Goal: Task Accomplishment & Management: Manage account settings

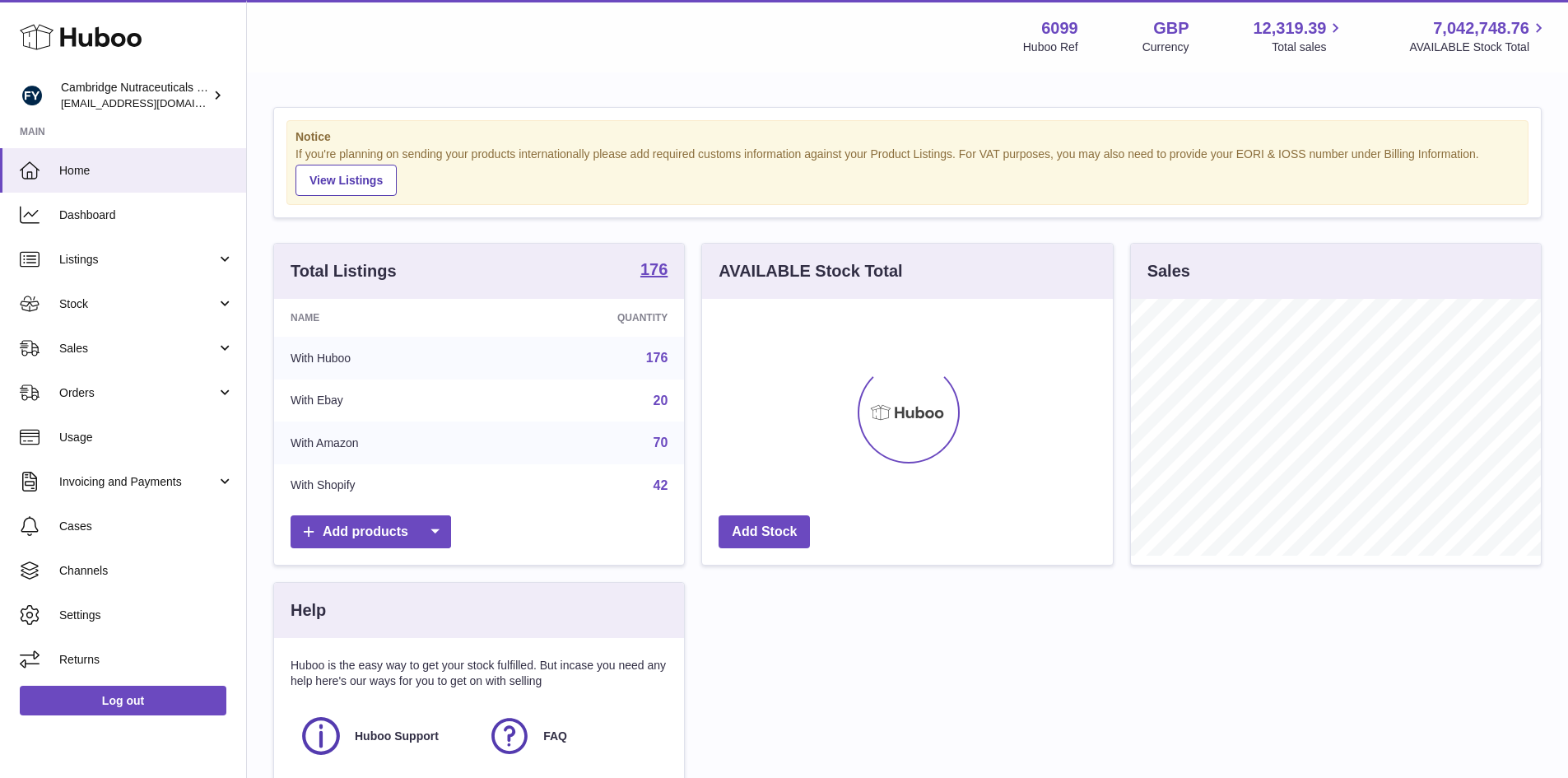
scroll to position [257, 411]
click at [82, 300] on span "Stock" at bounding box center [138, 304] width 157 height 16
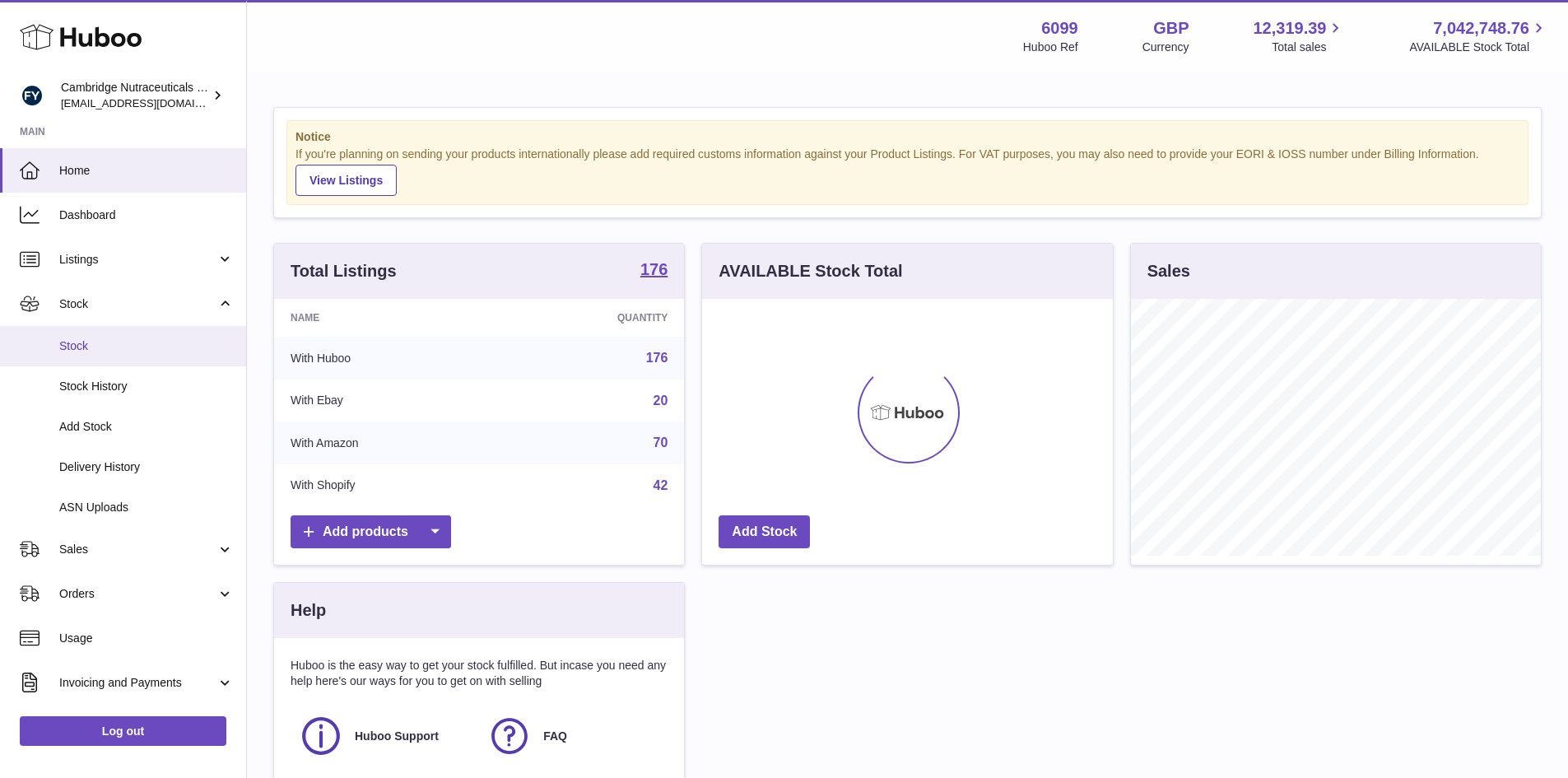
click at [79, 350] on span "Stock" at bounding box center [146, 345] width 175 height 16
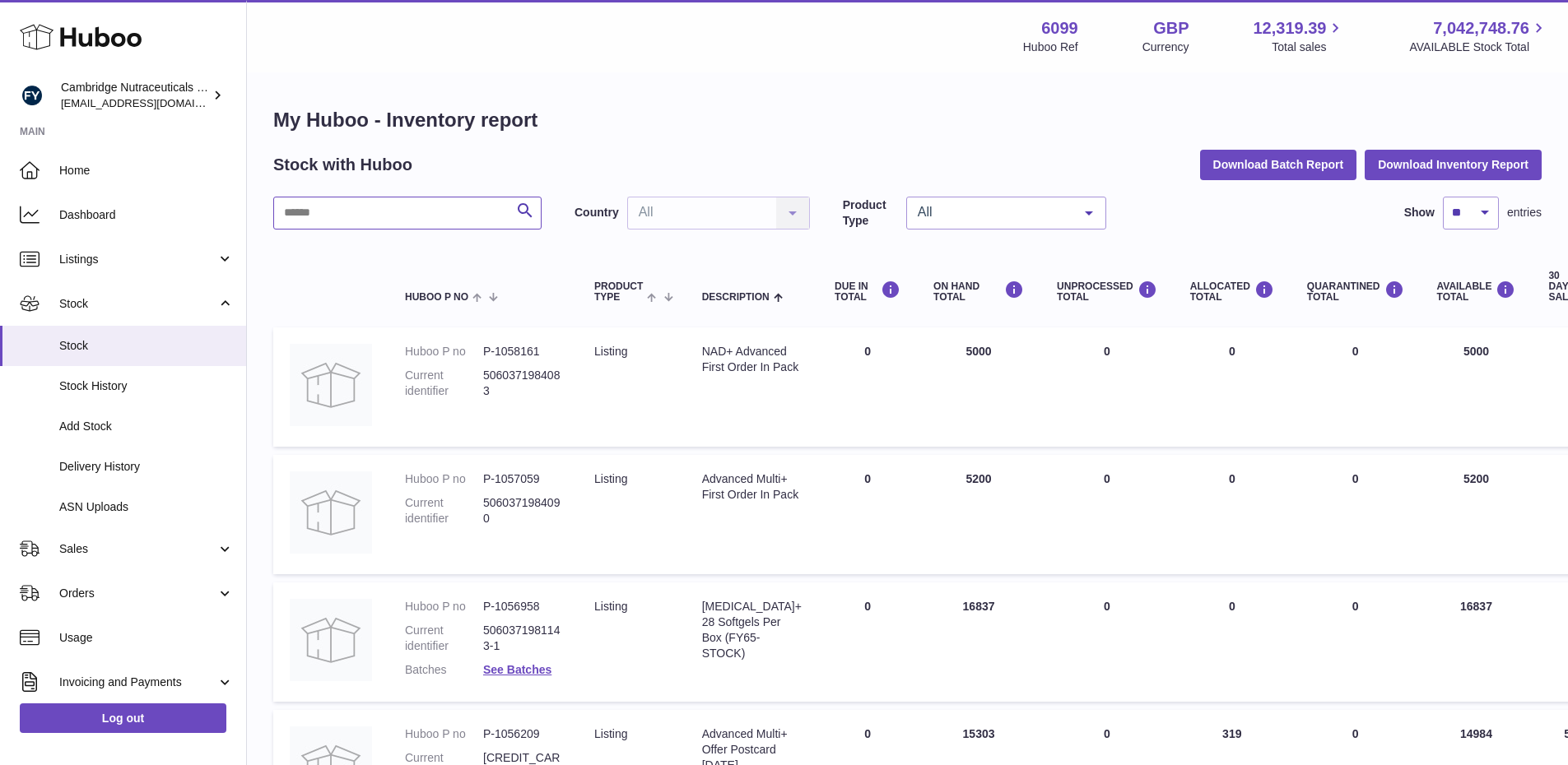
click at [325, 203] on input "text" at bounding box center [407, 213] width 269 height 33
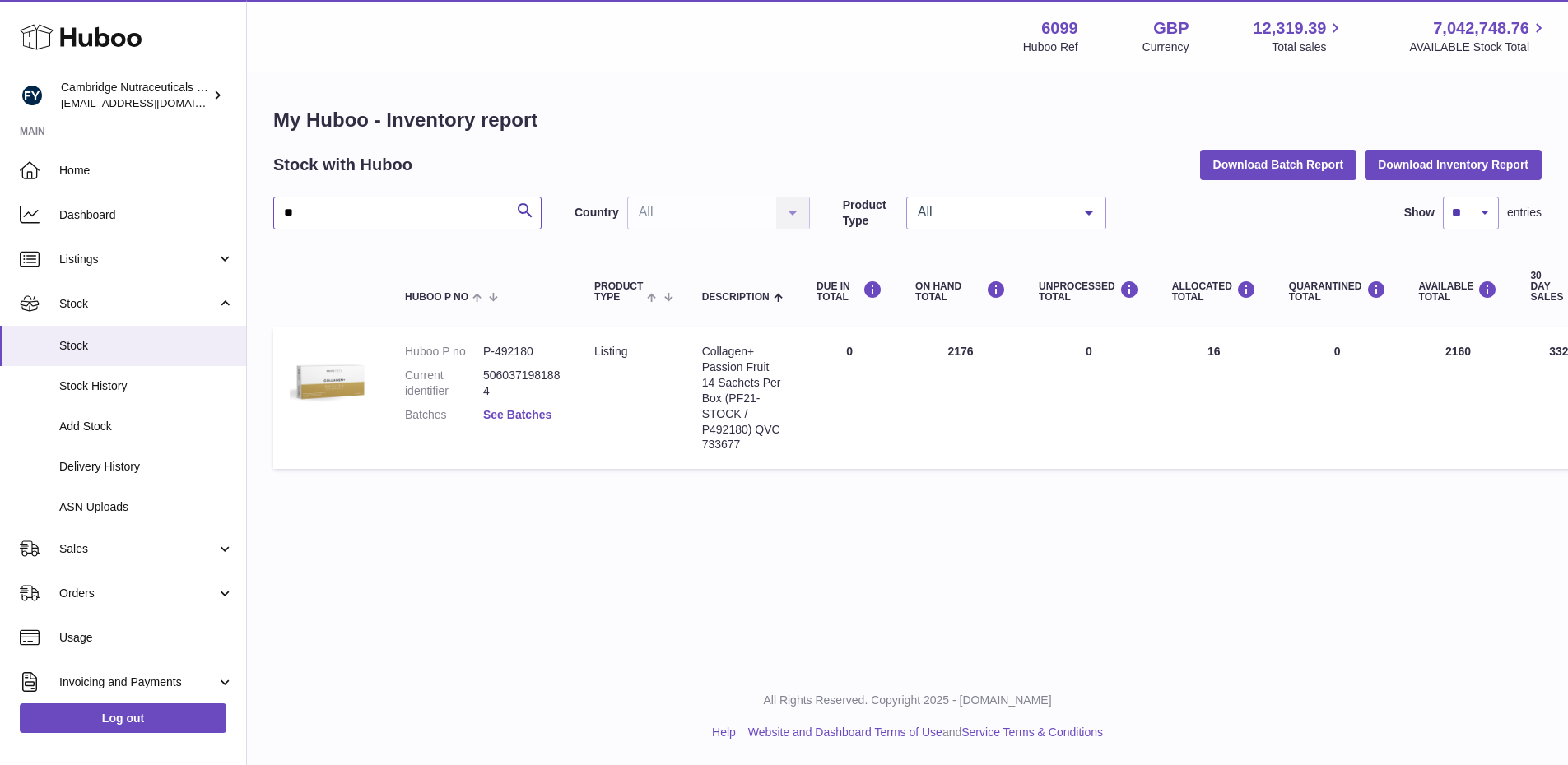
type input "*"
type input "****"
click at [517, 418] on link "See Batches" at bounding box center [517, 415] width 68 height 14
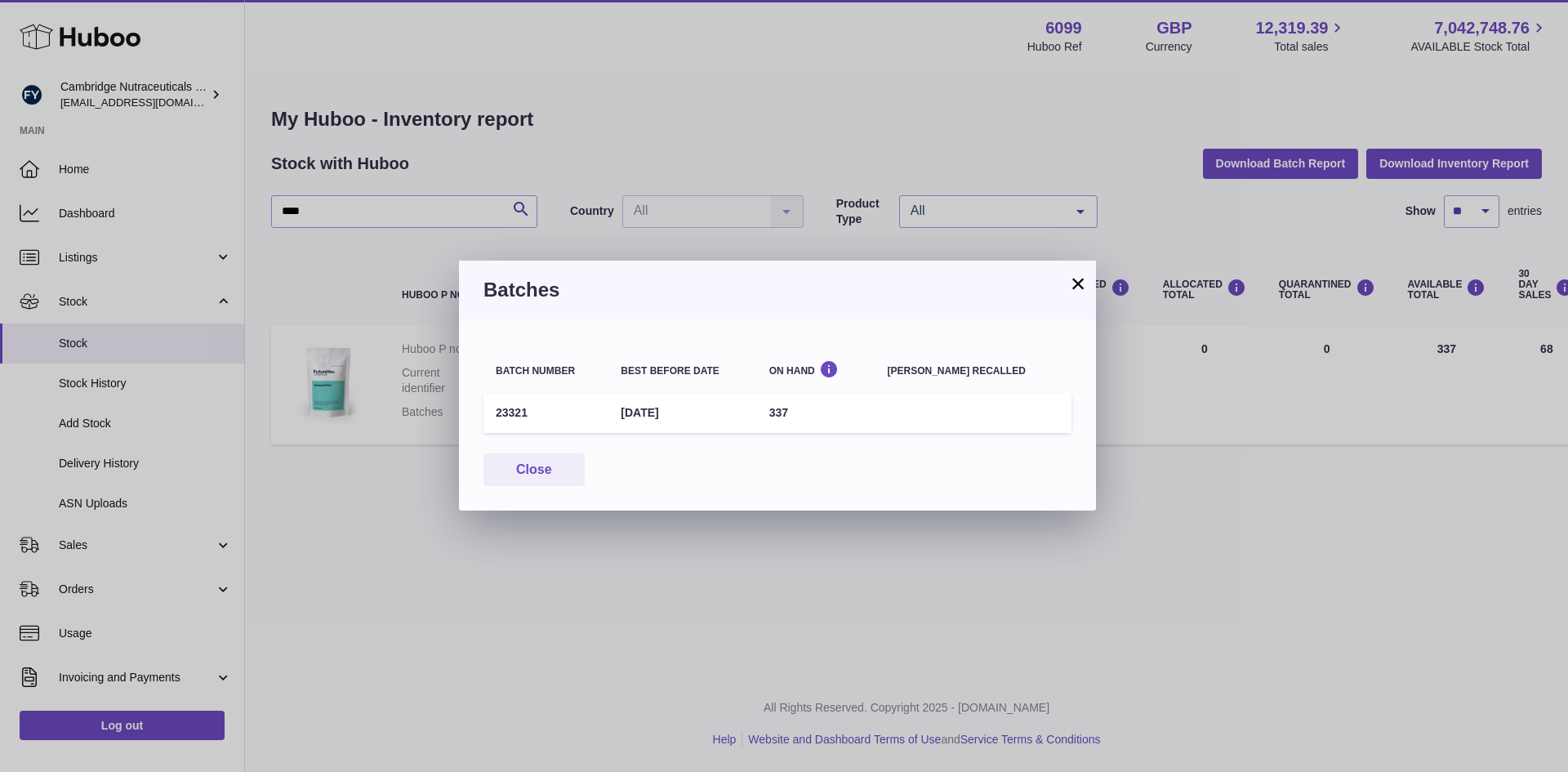
click at [1087, 284] on button "×" at bounding box center [1077, 282] width 19 height 19
